Goal: Task Accomplishment & Management: Manage account settings

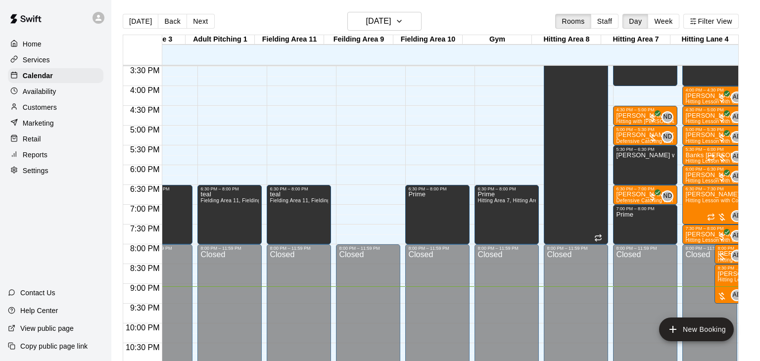
scroll to position [0, 254]
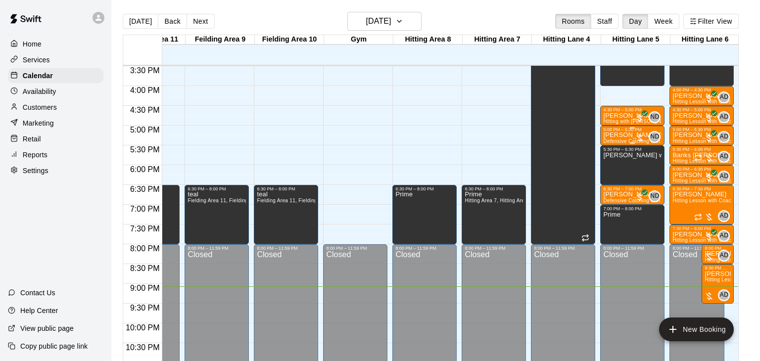
click at [615, 138] on span "Defensive Catching with [PERSON_NAME] (30 min)" at bounding box center [664, 140] width 122 height 5
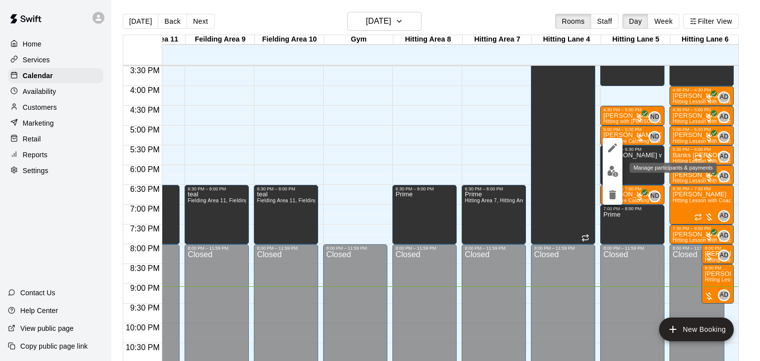
click at [613, 173] on img "edit" at bounding box center [612, 171] width 11 height 11
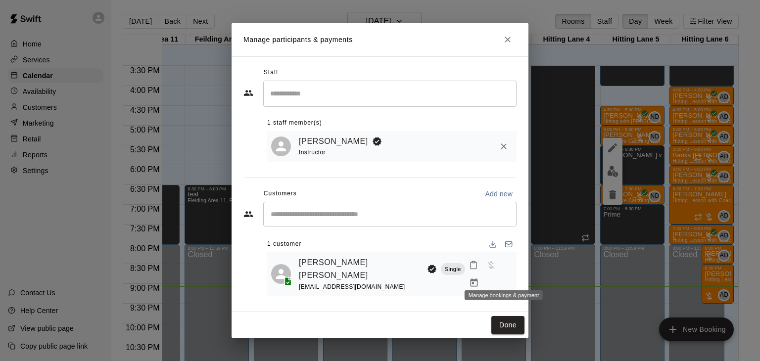
click at [479, 278] on icon "Manage bookings & payment" at bounding box center [474, 283] width 10 height 10
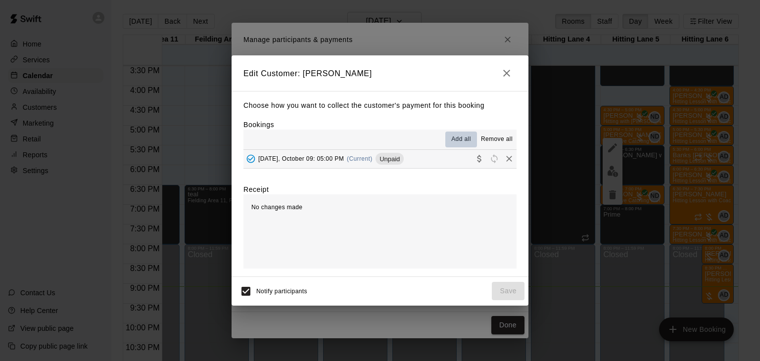
click at [461, 142] on span "Add all" at bounding box center [461, 140] width 20 height 10
click at [445, 161] on button "[DATE], October 09: 05:00 PM (Current) Unpaid" at bounding box center [379, 159] width 273 height 18
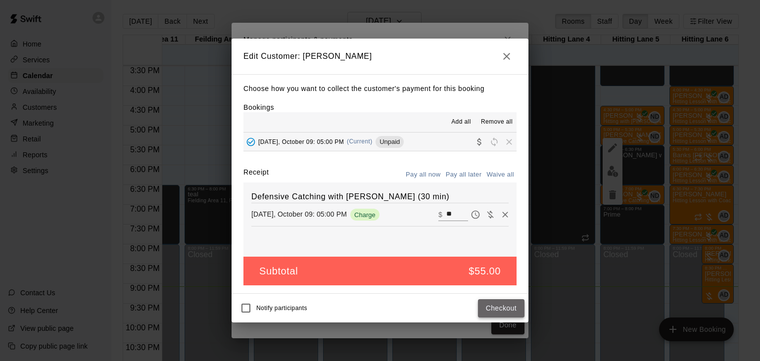
click at [498, 305] on button "Checkout" at bounding box center [501, 308] width 46 height 18
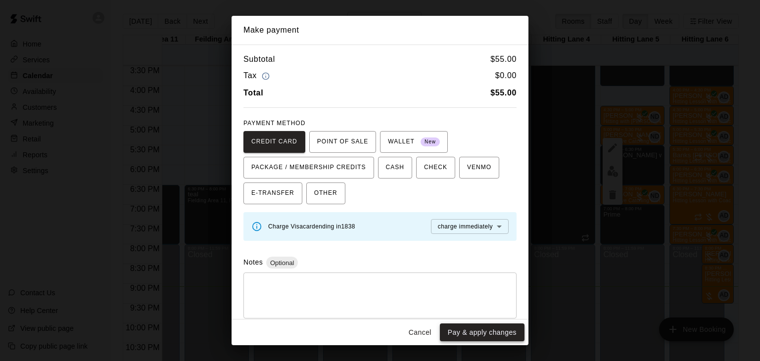
click at [502, 331] on button "Pay & apply changes" at bounding box center [482, 332] width 85 height 18
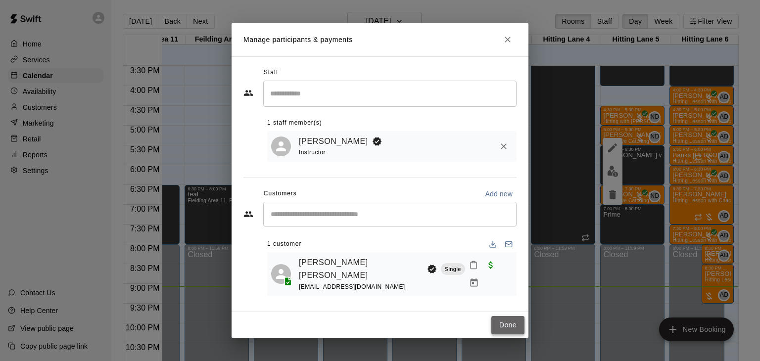
click at [510, 322] on button "Done" at bounding box center [507, 325] width 33 height 18
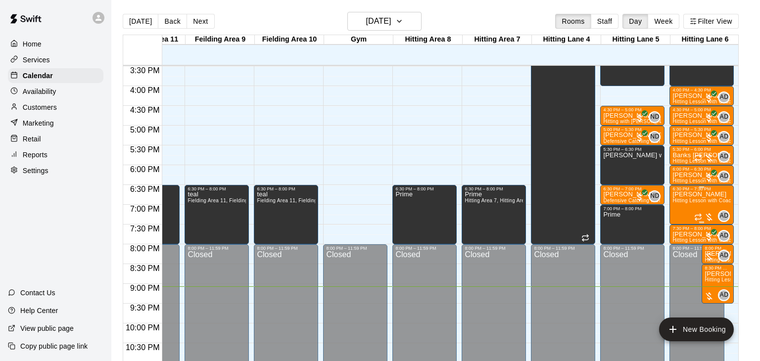
click at [683, 225] on img "edit" at bounding box center [681, 224] width 11 height 11
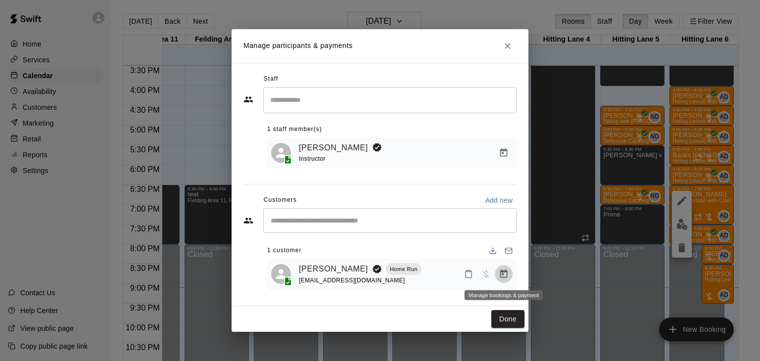
click at [504, 273] on icon "Manage bookings & payment" at bounding box center [504, 274] width 10 height 10
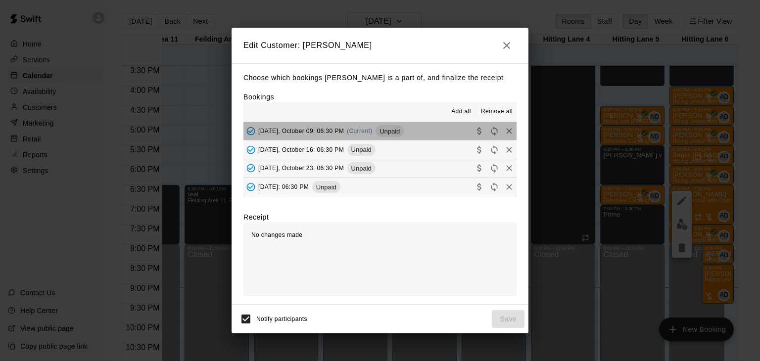
click at [300, 130] on span "[DATE], October 09: 06:30 PM" at bounding box center [301, 131] width 86 height 7
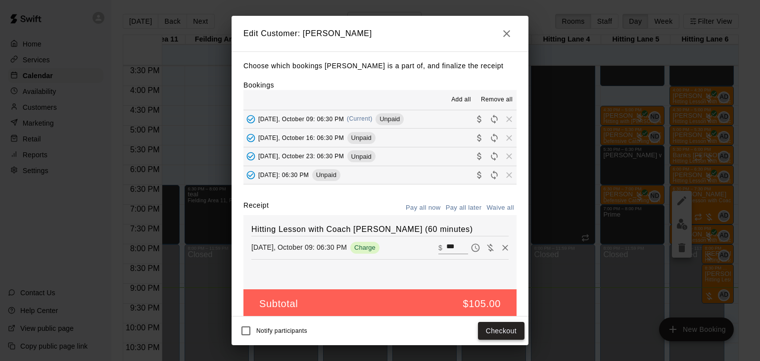
click at [509, 328] on button "Checkout" at bounding box center [501, 331] width 46 height 18
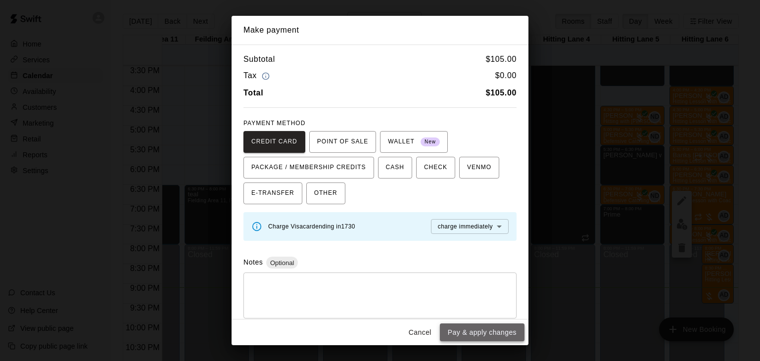
click at [501, 332] on button "Pay & apply changes" at bounding box center [482, 332] width 85 height 18
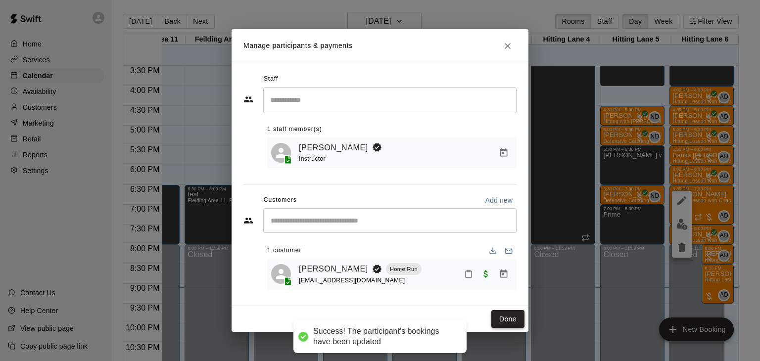
click at [505, 319] on button "Done" at bounding box center [507, 319] width 33 height 18
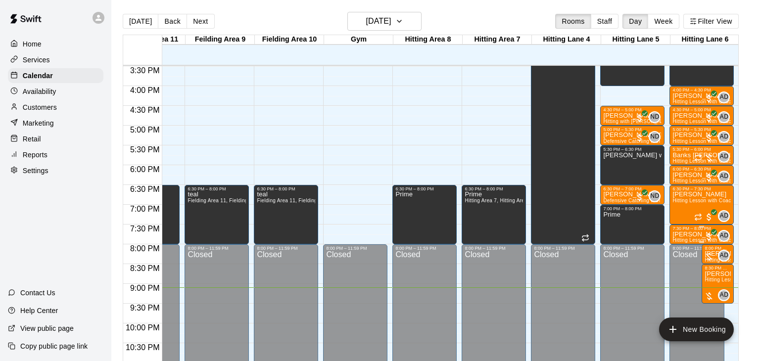
click at [682, 265] on img "edit" at bounding box center [681, 263] width 11 height 11
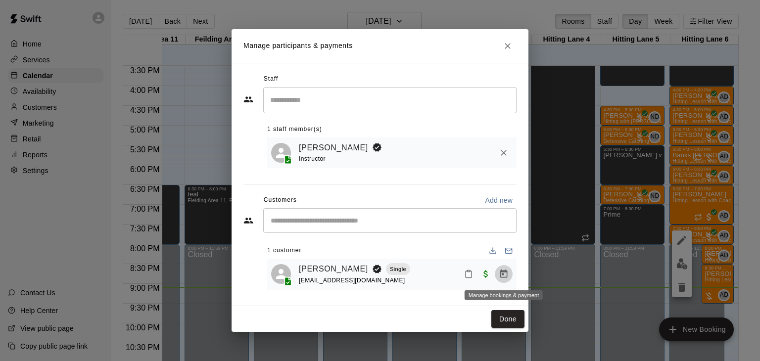
click at [501, 273] on icon "Manage bookings & payment" at bounding box center [504, 274] width 10 height 10
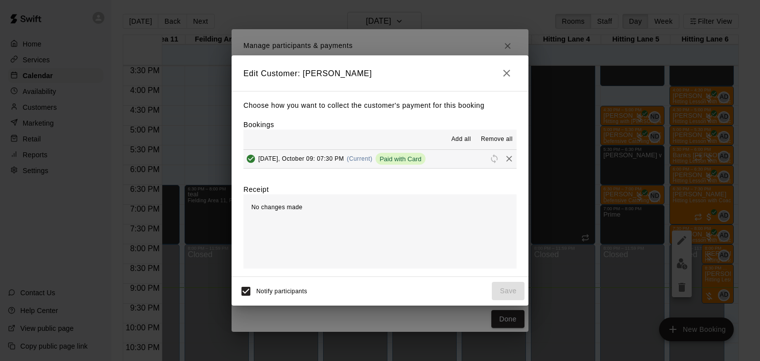
click at [469, 140] on span "Add all" at bounding box center [461, 140] width 20 height 10
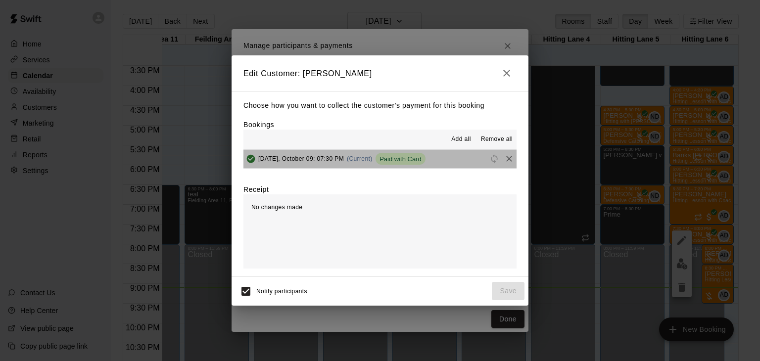
click at [432, 161] on button "[DATE], October 09: 07:30 PM (Current) Paid with Card" at bounding box center [379, 159] width 273 height 18
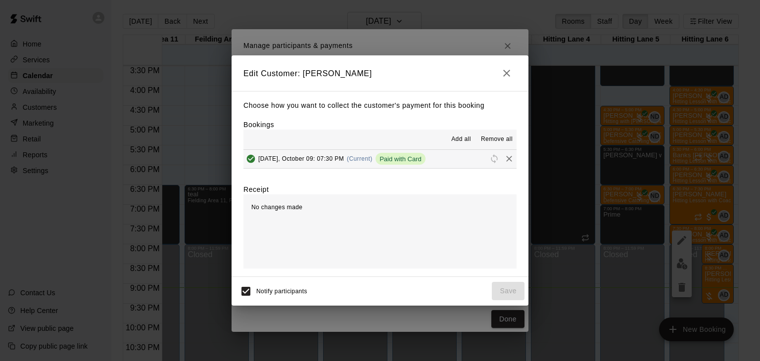
click at [710, 254] on div "Edit Customer: [PERSON_NAME] III Choose how you want to collect the customer's …" at bounding box center [380, 180] width 760 height 361
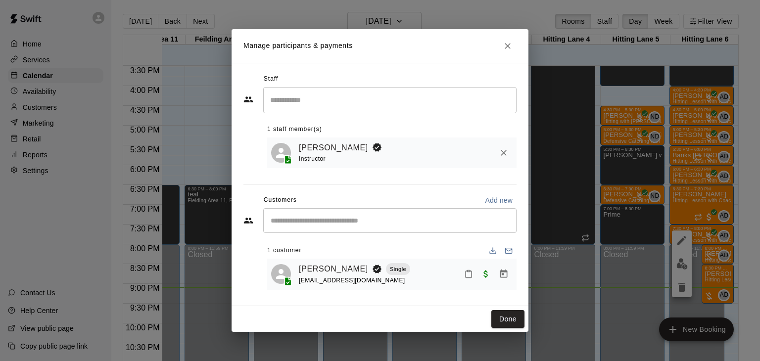
click at [712, 258] on div "Manage participants & payments Staff ​ 1 staff member(s) [PERSON_NAME] Instruct…" at bounding box center [380, 180] width 760 height 361
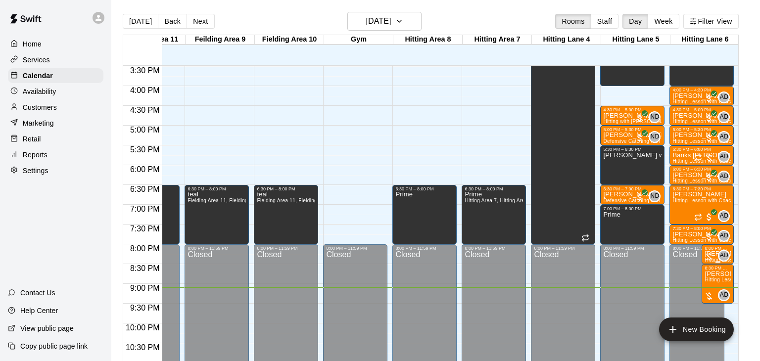
click at [705, 253] on div at bounding box center [709, 257] width 10 height 10
click at [714, 287] on img "edit" at bounding box center [713, 284] width 11 height 11
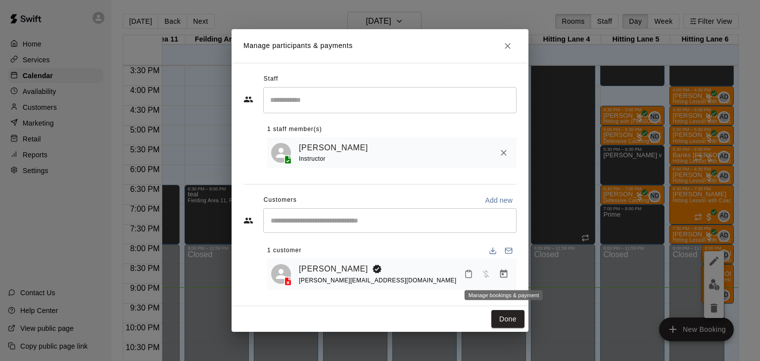
click at [507, 274] on icon "Manage bookings & payment" at bounding box center [503, 274] width 7 height 8
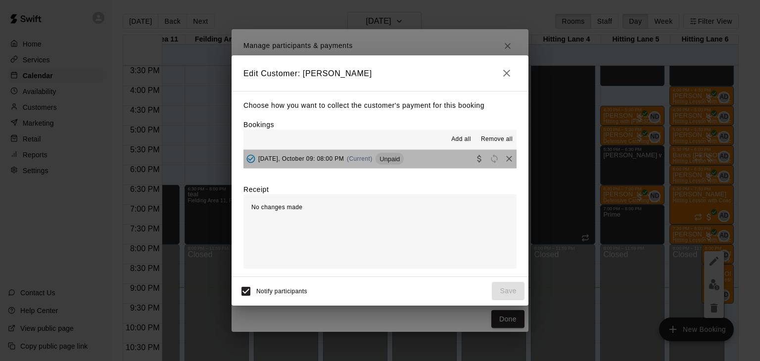
click at [421, 157] on button "[DATE], October 09: 08:00 PM (Current) Unpaid" at bounding box center [379, 159] width 273 height 18
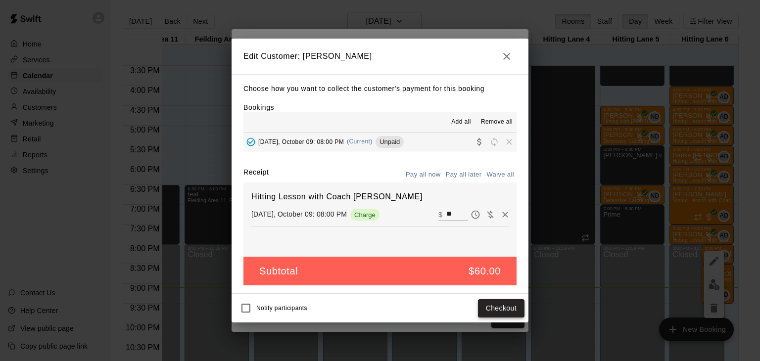
click at [488, 306] on button "Checkout" at bounding box center [501, 308] width 46 height 18
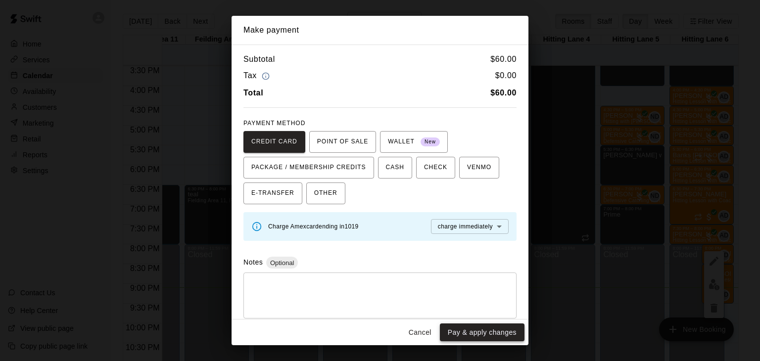
click at [488, 328] on button "Pay & apply changes" at bounding box center [482, 332] width 85 height 18
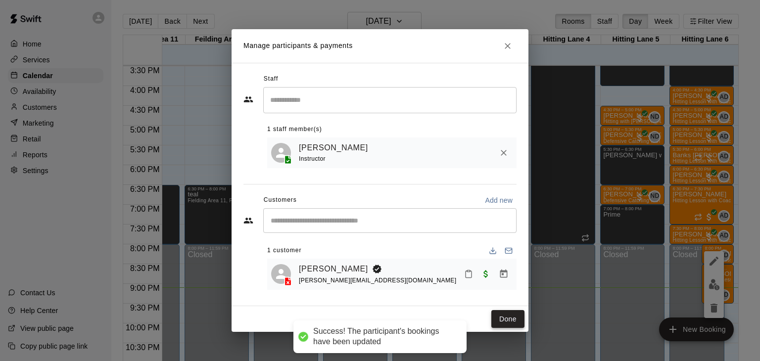
click at [514, 320] on button "Done" at bounding box center [507, 319] width 33 height 18
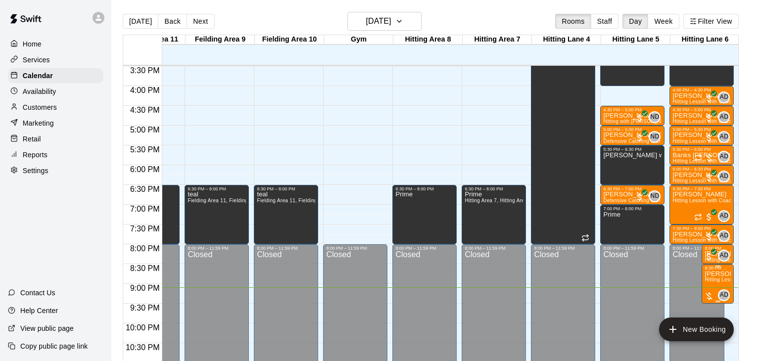
click at [713, 280] on span "Hitting Lesson with Coach [PERSON_NAME] (60 minutes)" at bounding box center [772, 279] width 137 height 5
click at [715, 310] on img "edit" at bounding box center [713, 309] width 11 height 11
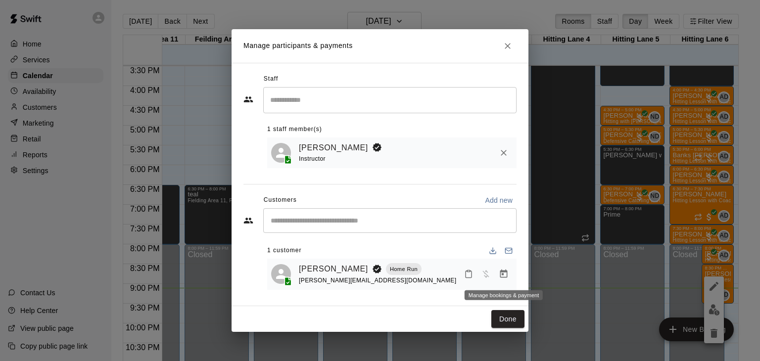
click at [501, 273] on icon "Manage bookings & payment" at bounding box center [504, 274] width 10 height 10
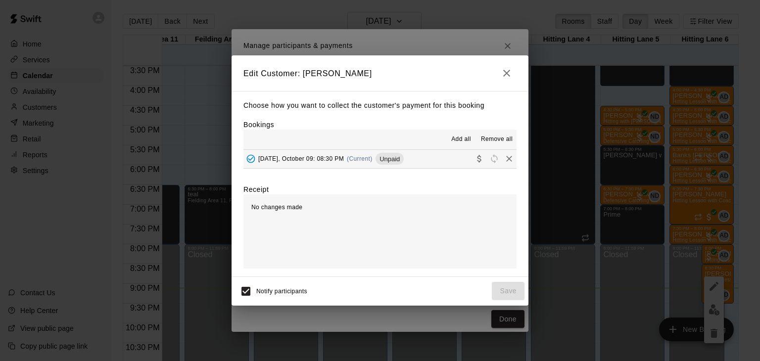
click at [332, 161] on span "[DATE], October 09: 08:30 PM" at bounding box center [301, 158] width 86 height 7
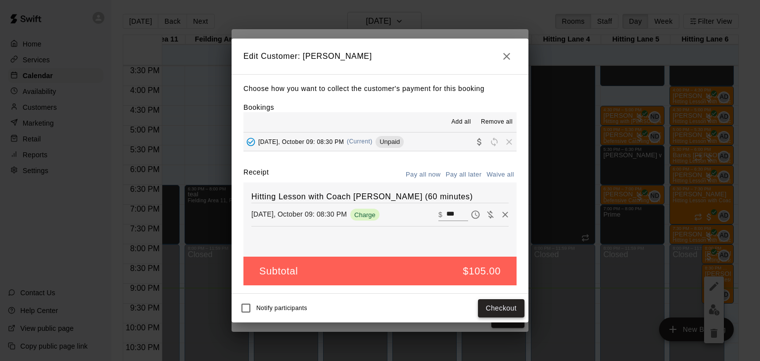
click at [486, 308] on button "Checkout" at bounding box center [501, 308] width 46 height 18
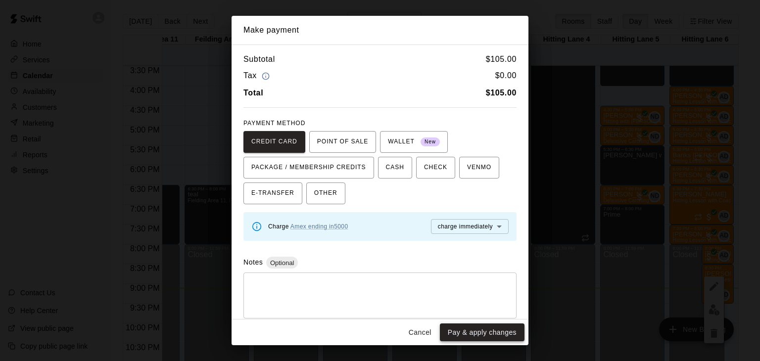
click at [485, 329] on button "Pay & apply changes" at bounding box center [482, 332] width 85 height 18
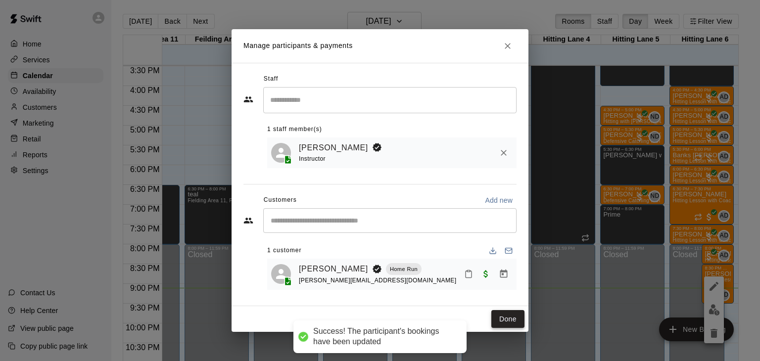
click at [509, 316] on button "Done" at bounding box center [507, 319] width 33 height 18
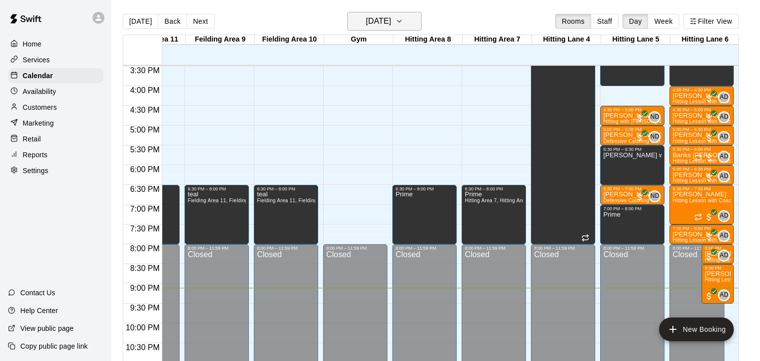
click at [403, 26] on icon "button" at bounding box center [399, 21] width 8 height 12
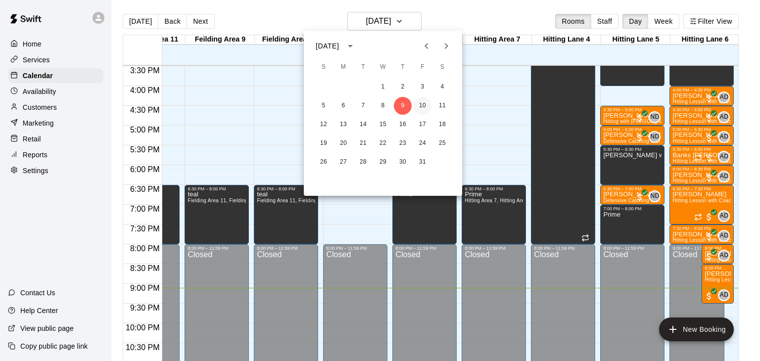
click at [420, 106] on button "10" at bounding box center [423, 106] width 18 height 18
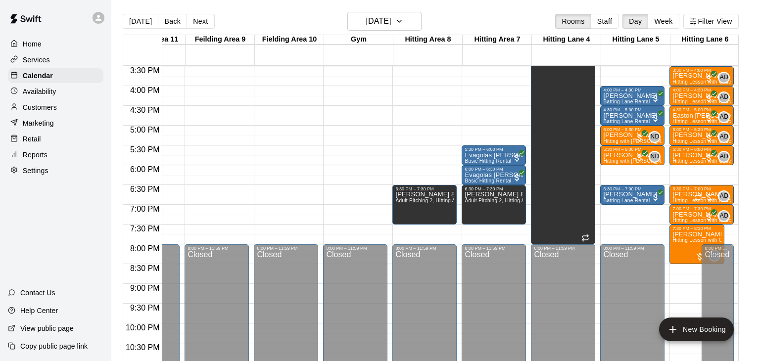
drag, startPoint x: 688, startPoint y: 167, endPoint x: 689, endPoint y: 183, distance: 15.9
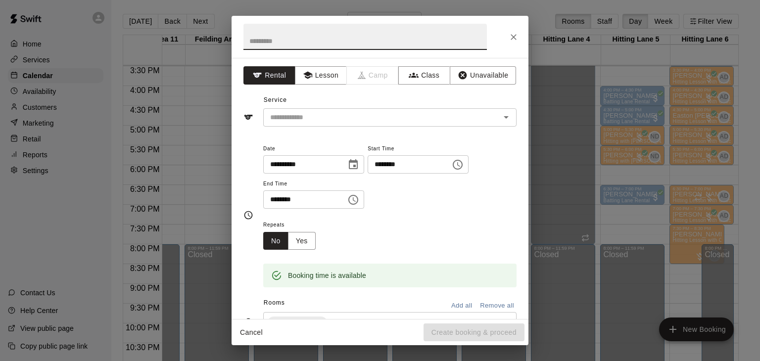
click at [394, 45] on input "text" at bounding box center [364, 37] width 243 height 26
type input "***"
click at [488, 76] on button "Unavailable" at bounding box center [483, 75] width 66 height 18
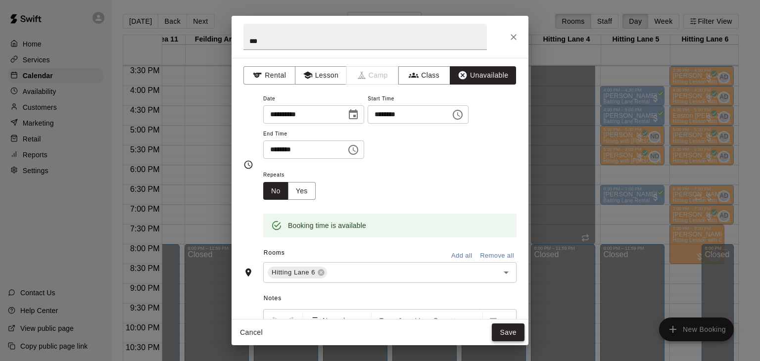
click at [510, 337] on button "Save" at bounding box center [508, 332] width 33 height 18
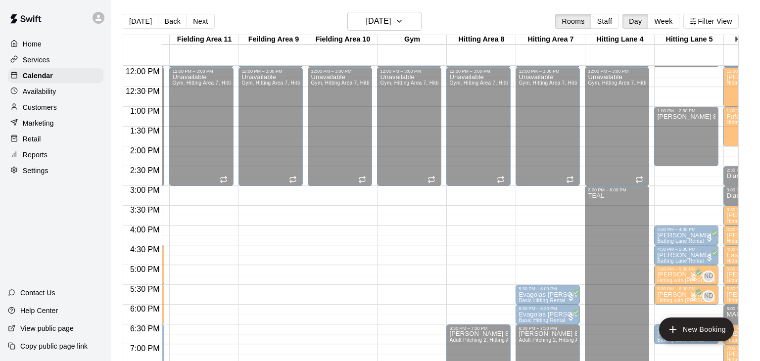
scroll to position [0, 236]
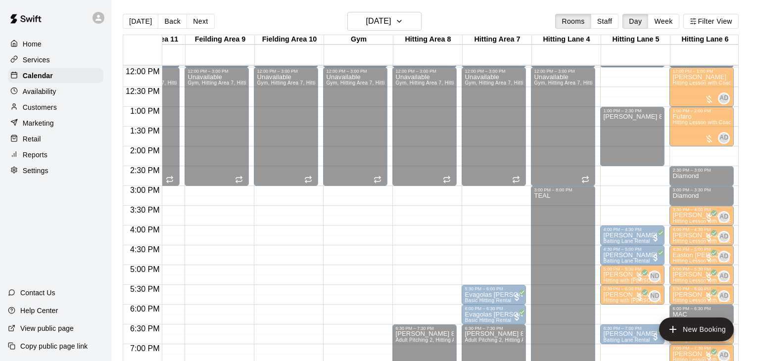
drag, startPoint x: 644, startPoint y: 70, endPoint x: 644, endPoint y: 88, distance: 17.8
click at [644, 88] on div "12:00 AM – 12:00 PM Closed 1:00 PM – 2:30 PM [PERSON_NAME] 8285534012 4:00 PM –…" at bounding box center [632, 67] width 64 height 950
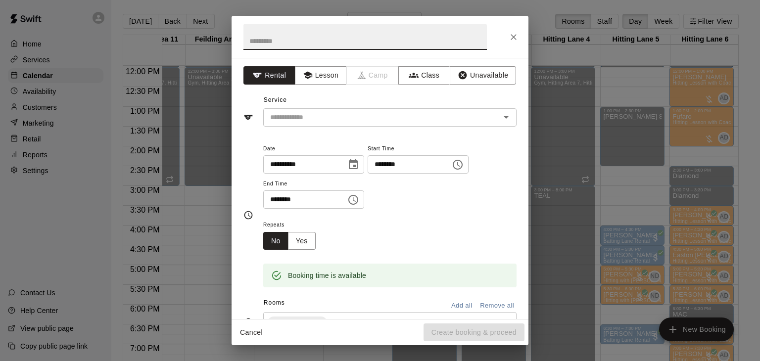
click at [368, 174] on input "********" at bounding box center [406, 164] width 76 height 18
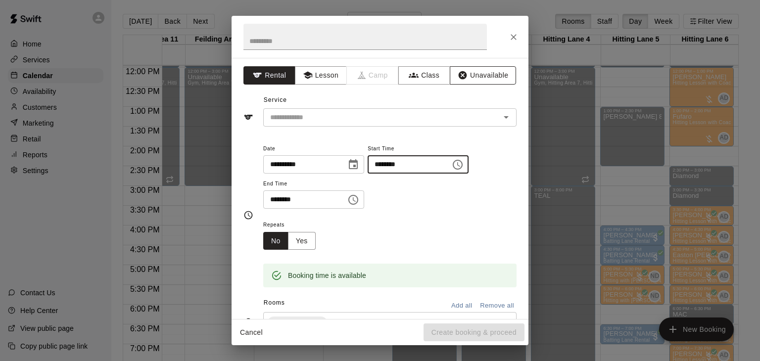
type input "********"
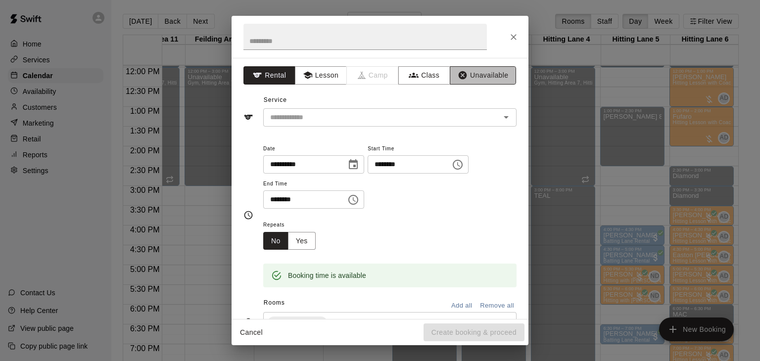
click at [481, 74] on button "Unavailable" at bounding box center [483, 75] width 66 height 18
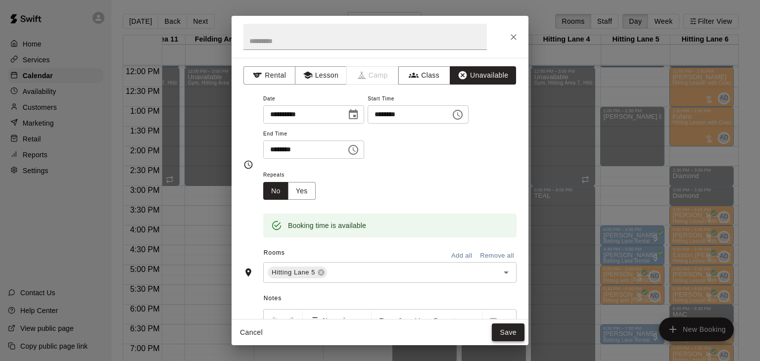
click at [509, 336] on button "Save" at bounding box center [508, 332] width 33 height 18
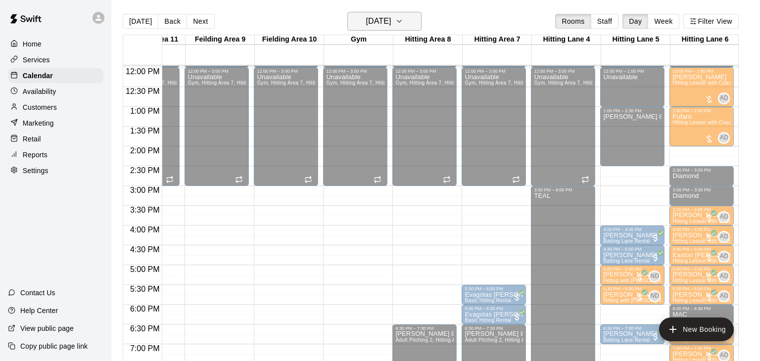
click at [403, 22] on icon "button" at bounding box center [399, 21] width 8 height 12
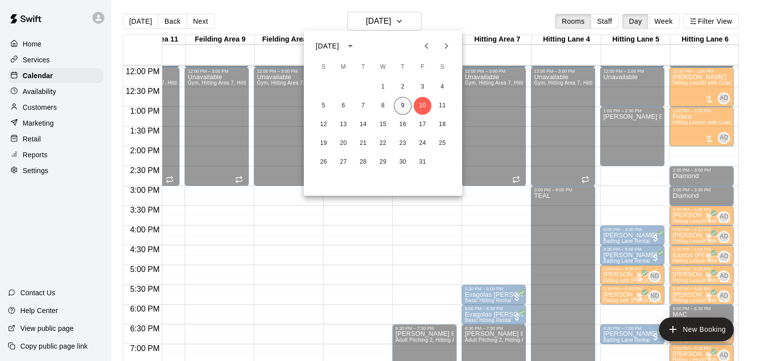
click at [404, 108] on button "9" at bounding box center [403, 106] width 18 height 18
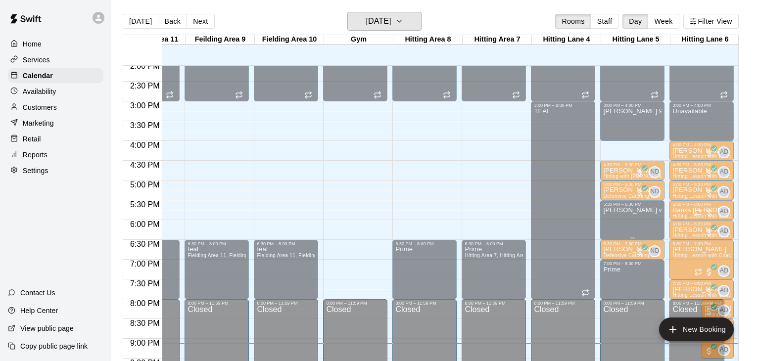
scroll to position [596, 254]
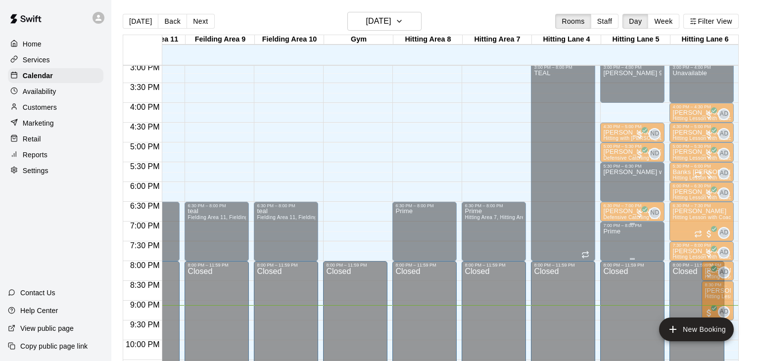
click at [616, 260] on icon "delete" at bounding box center [612, 261] width 12 height 12
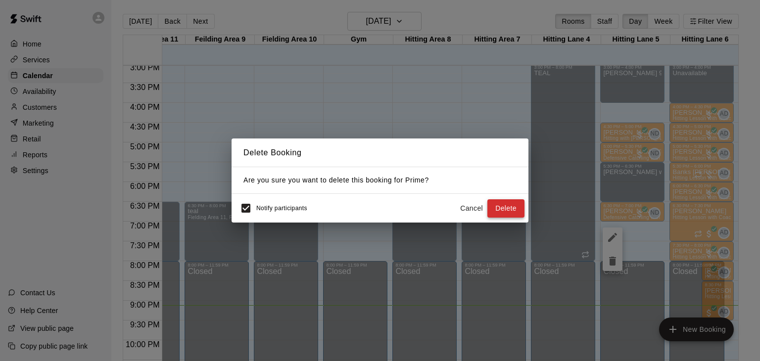
click at [496, 208] on button "Delete" at bounding box center [505, 208] width 37 height 18
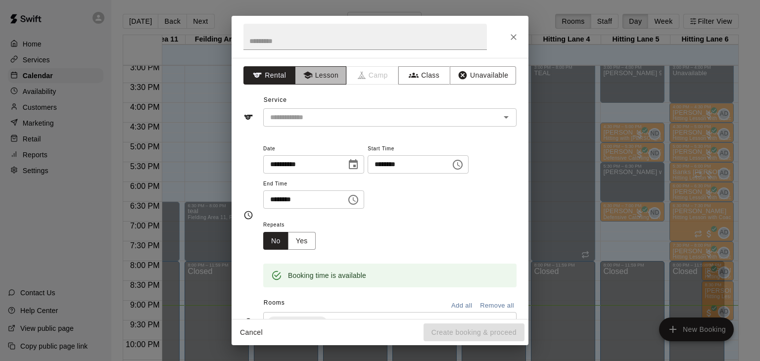
click at [324, 78] on button "Lesson" at bounding box center [321, 75] width 52 height 18
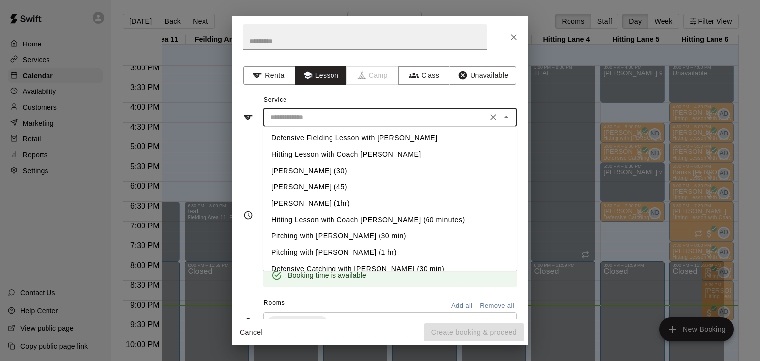
click at [321, 119] on input "text" at bounding box center [375, 117] width 218 height 12
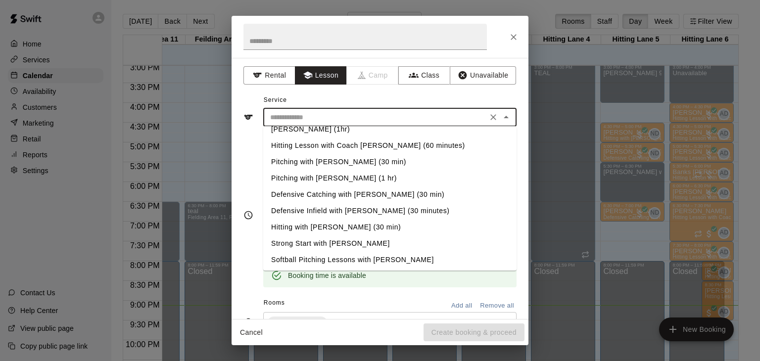
scroll to position [75, 0]
click at [322, 227] on li "Hitting with [PERSON_NAME] (30 min)" at bounding box center [389, 226] width 253 height 16
type input "**********"
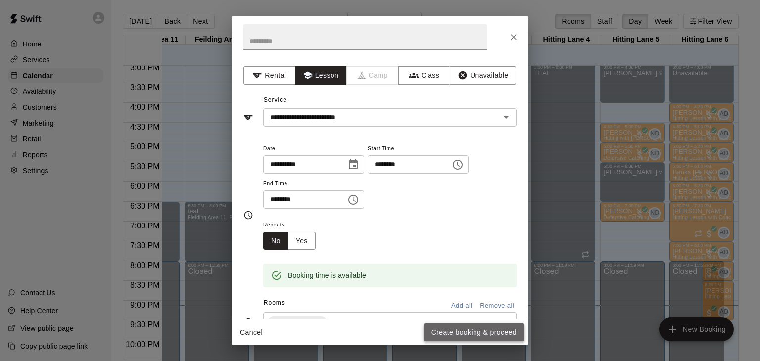
click at [476, 335] on button "Create booking & proceed" at bounding box center [473, 332] width 101 height 18
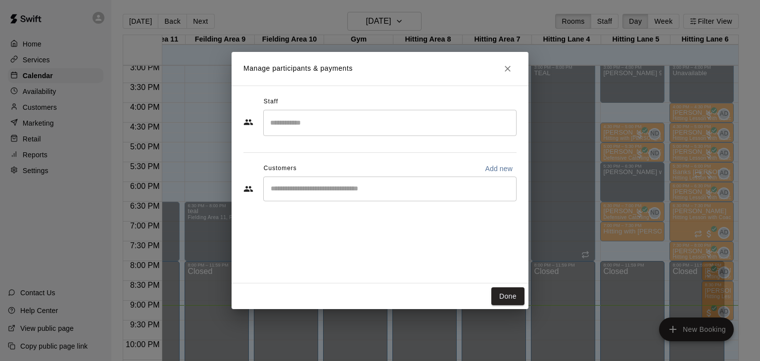
click at [325, 116] on input "Search staff" at bounding box center [390, 122] width 244 height 17
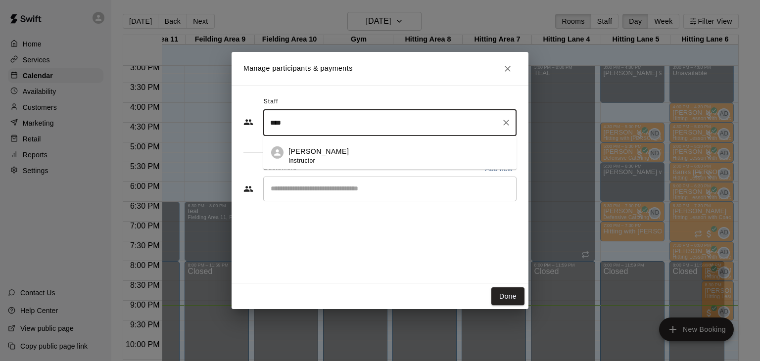
click at [318, 160] on div "[PERSON_NAME] Instructor" at bounding box center [318, 155] width 60 height 19
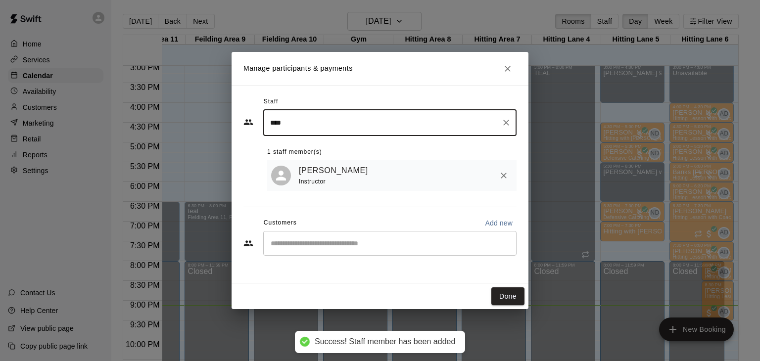
click at [314, 248] on div "​" at bounding box center [389, 243] width 253 height 25
type input "****"
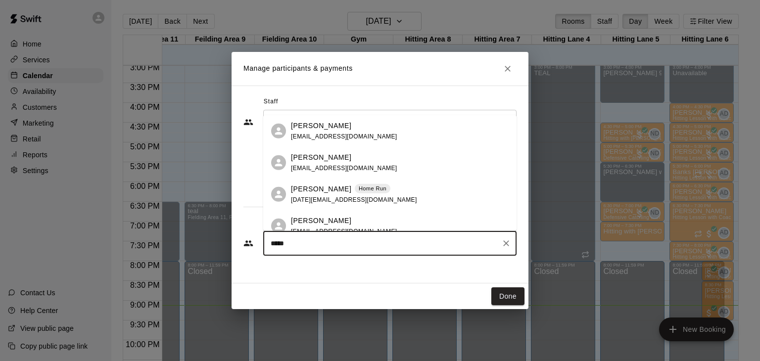
type input "******"
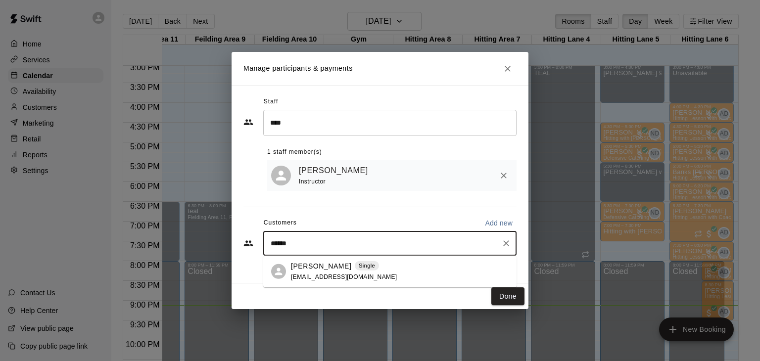
click at [314, 269] on p "[PERSON_NAME]" at bounding box center [321, 266] width 60 height 10
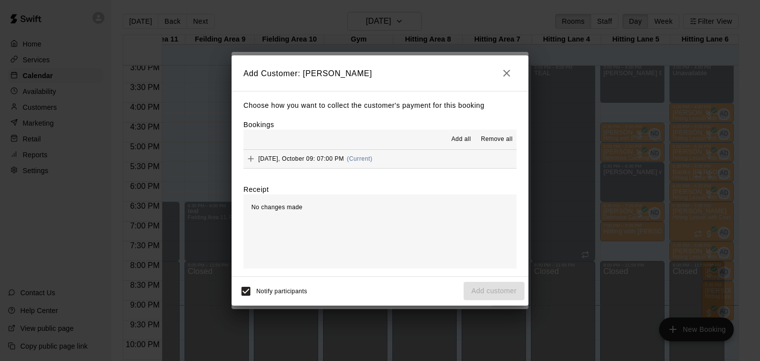
click at [458, 142] on span "Add all" at bounding box center [461, 140] width 20 height 10
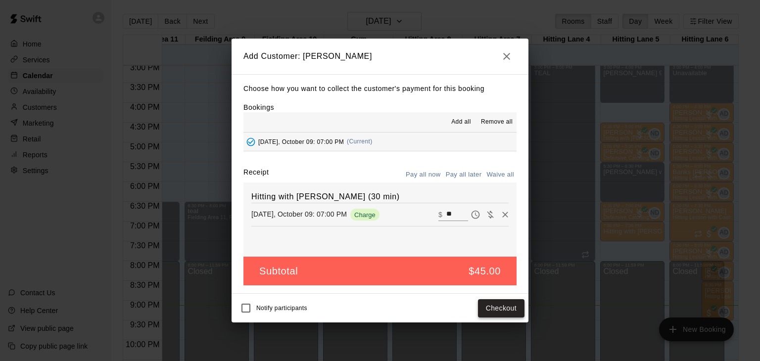
click at [497, 307] on button "Checkout" at bounding box center [501, 308] width 46 height 18
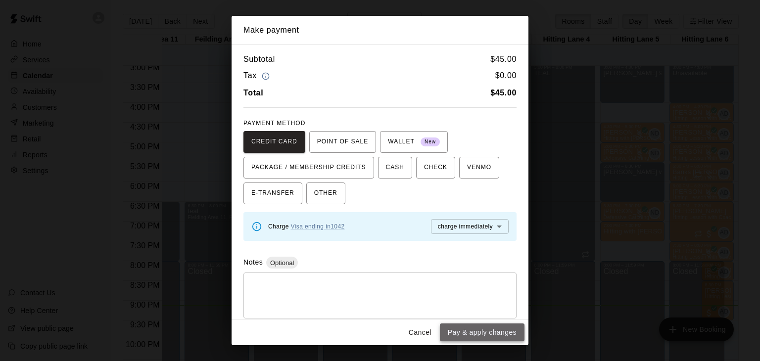
click at [497, 330] on button "Pay & apply changes" at bounding box center [482, 332] width 85 height 18
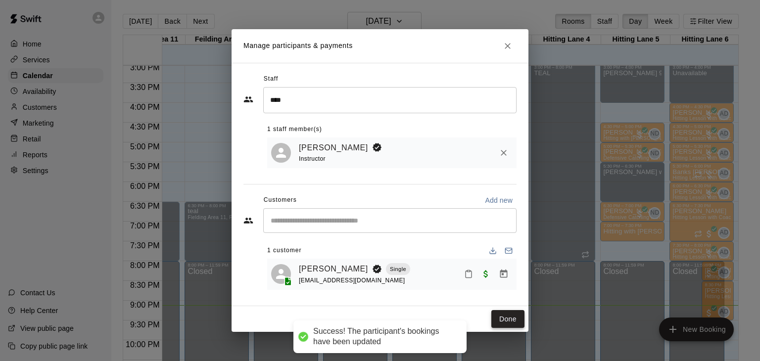
click at [508, 317] on button "Done" at bounding box center [507, 319] width 33 height 18
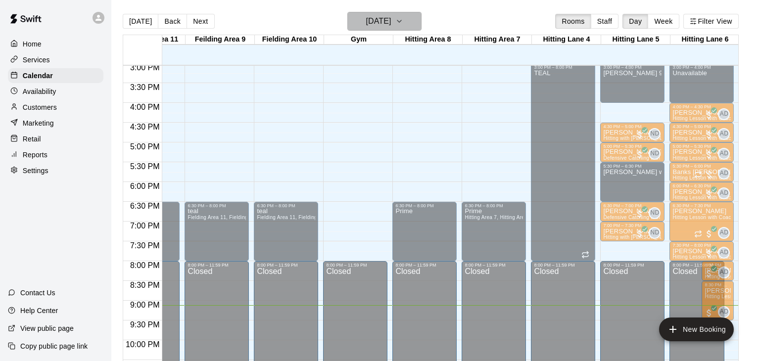
click at [403, 20] on icon "button" at bounding box center [399, 21] width 8 height 12
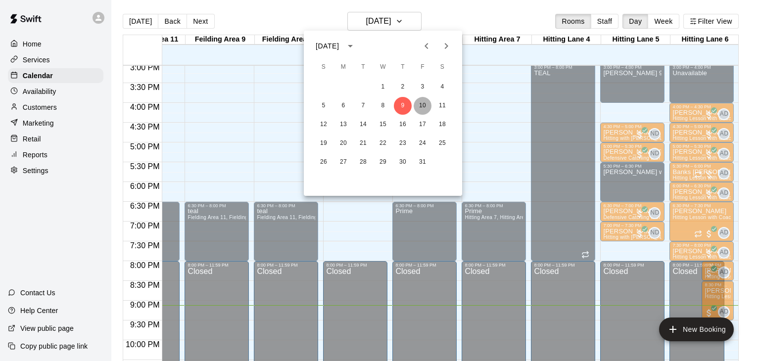
click at [424, 104] on button "10" at bounding box center [423, 106] width 18 height 18
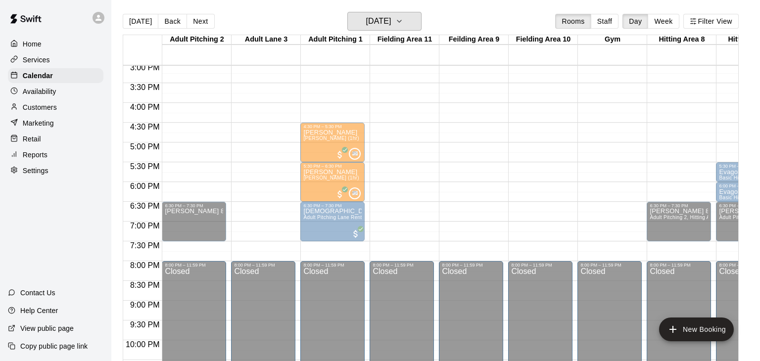
scroll to position [0, 0]
click at [414, 22] on button "[DATE]" at bounding box center [384, 21] width 74 height 19
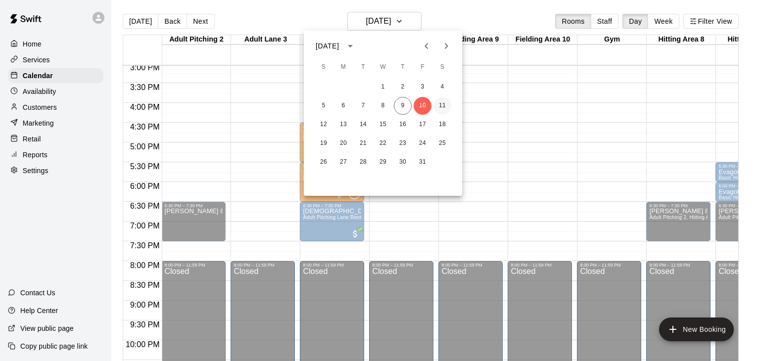
click at [446, 104] on button "11" at bounding box center [442, 106] width 18 height 18
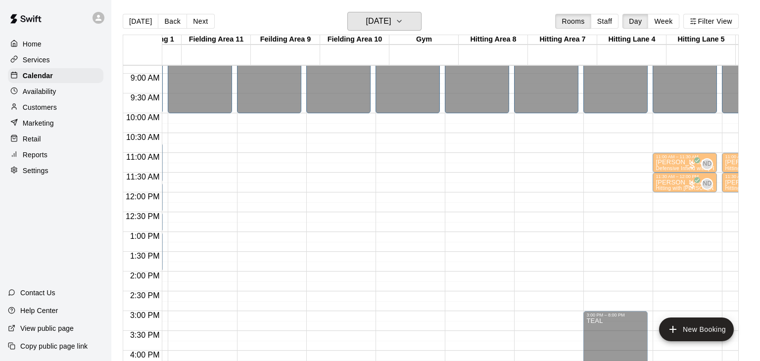
scroll to position [0, 202]
